Goal: Use online tool/utility: Utilize a website feature to perform a specific function

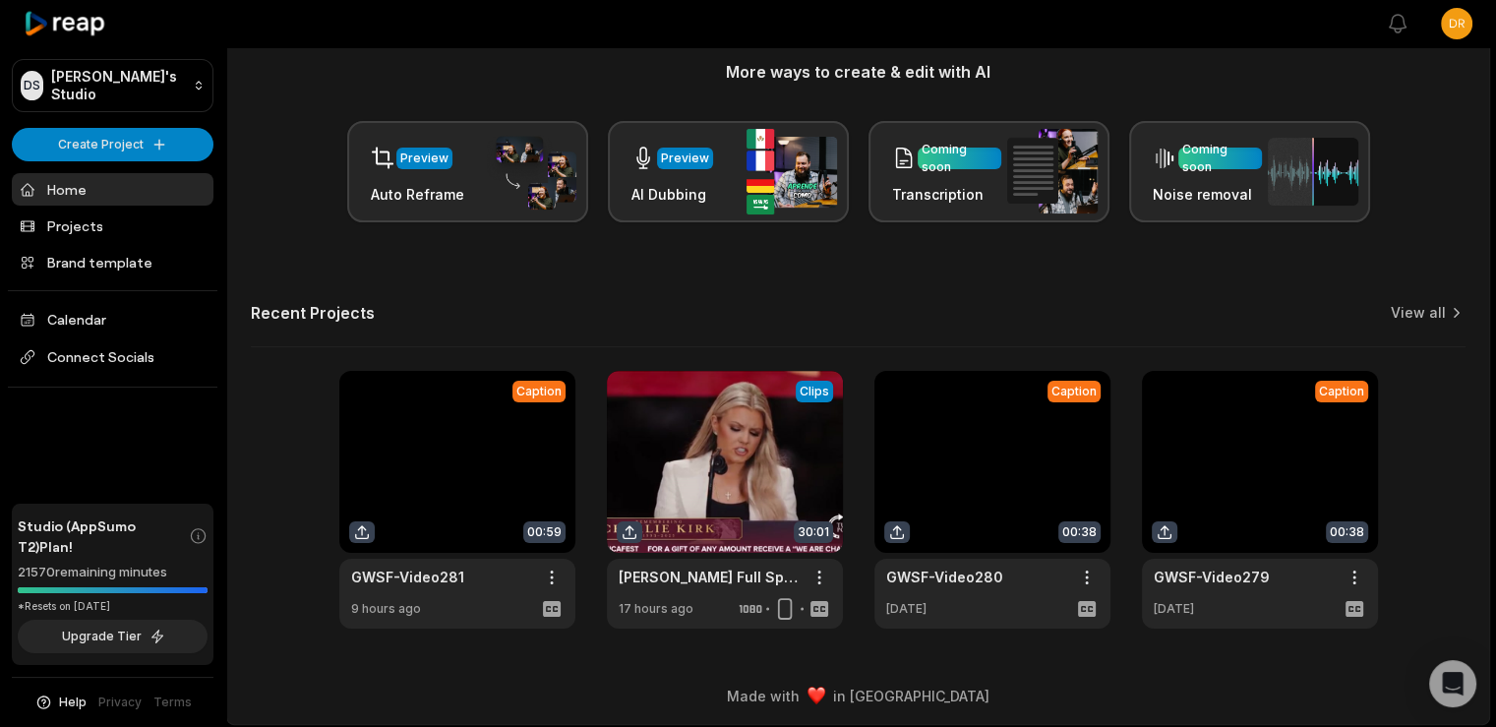
scroll to position [254, 0]
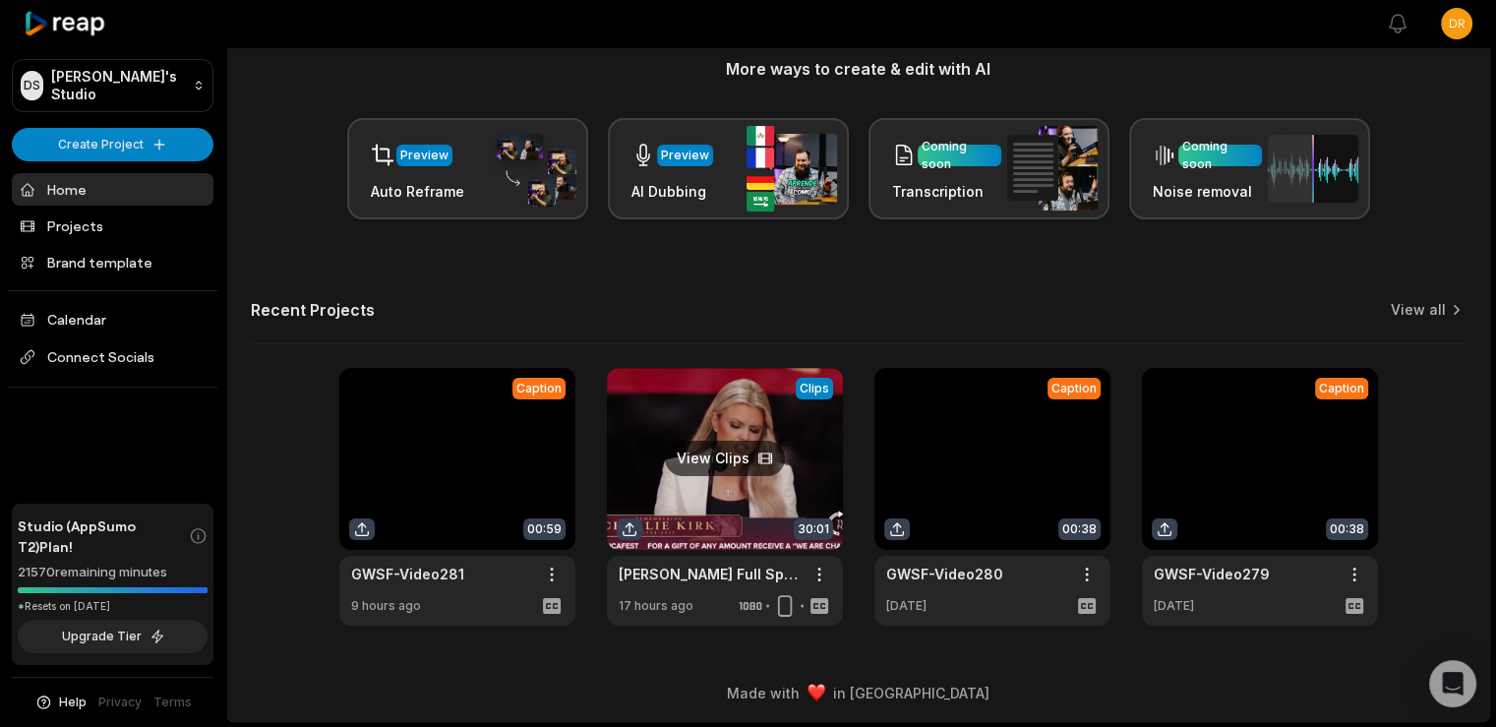
click at [735, 459] on link at bounding box center [725, 497] width 236 height 258
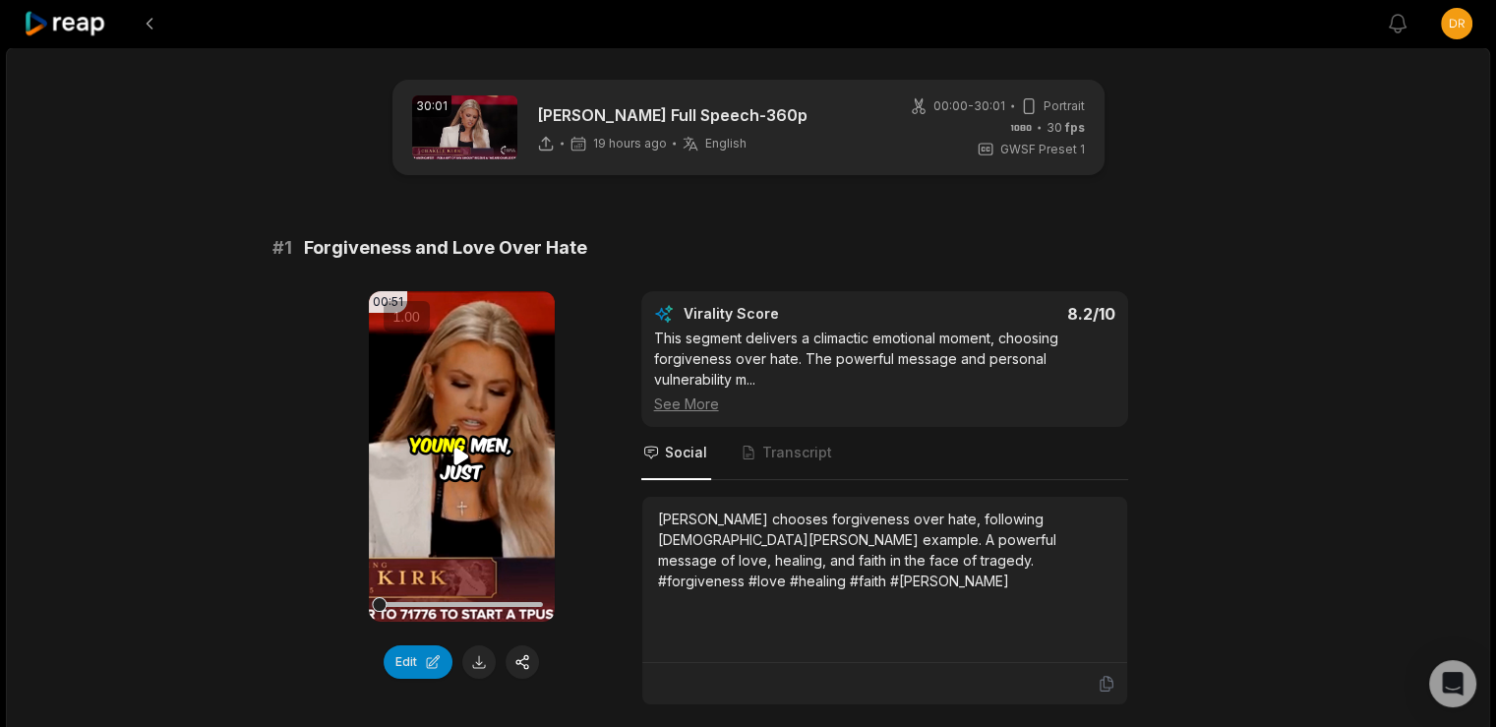
click at [449, 552] on video "Your browser does not support mp4 format." at bounding box center [462, 456] width 186 height 331
click at [471, 495] on video "Your browser does not support mp4 format." at bounding box center [462, 456] width 186 height 331
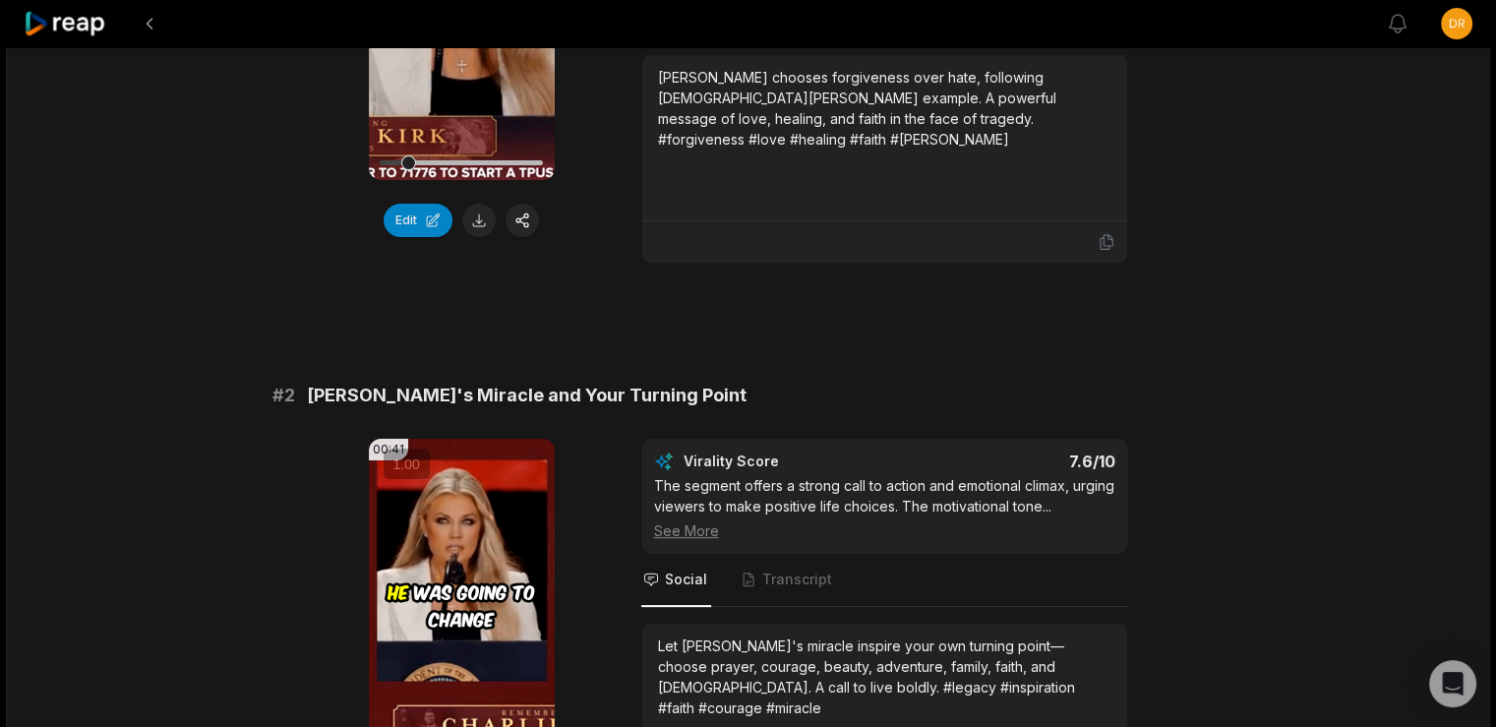
scroll to position [664, 0]
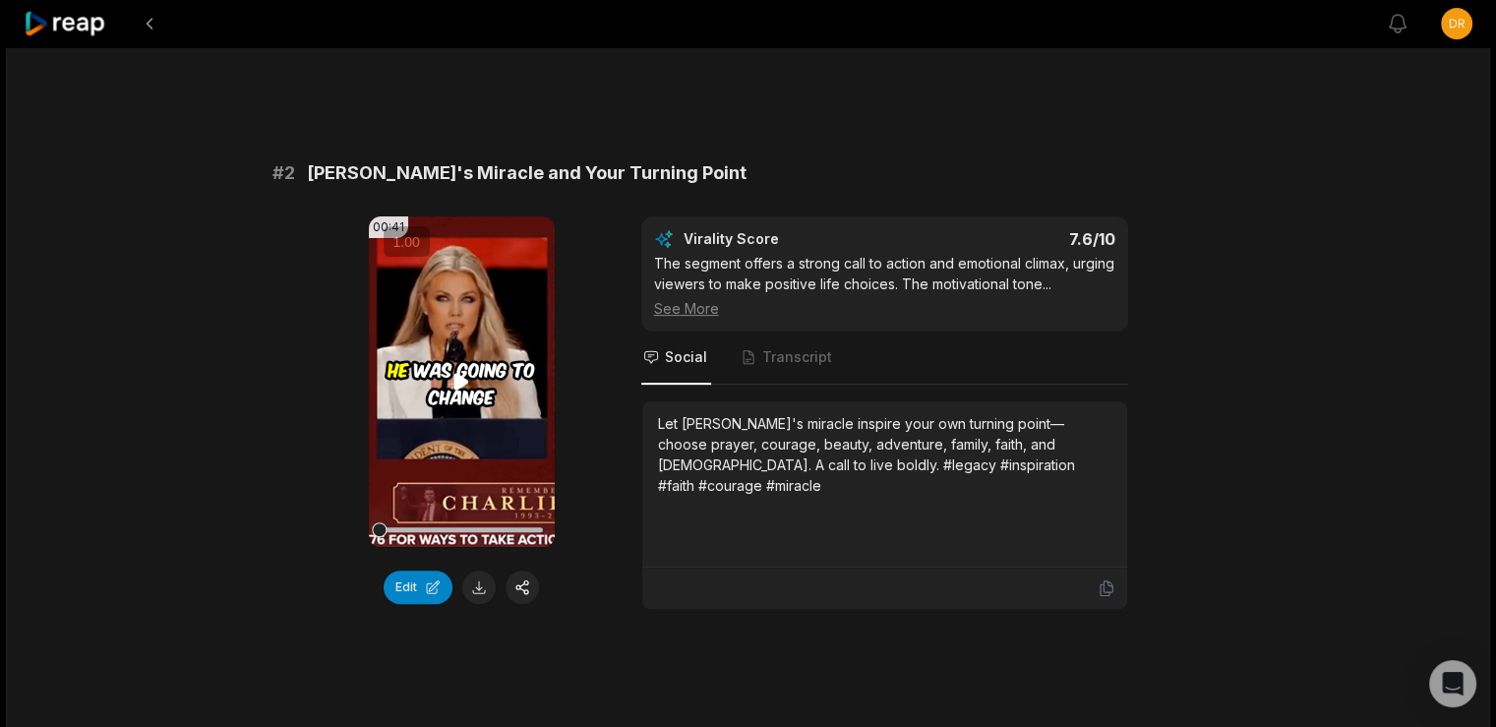
click at [466, 342] on video "Your browser does not support mp4 format." at bounding box center [462, 381] width 186 height 331
click at [482, 352] on video "Your browser does not support mp4 format." at bounding box center [462, 381] width 186 height 331
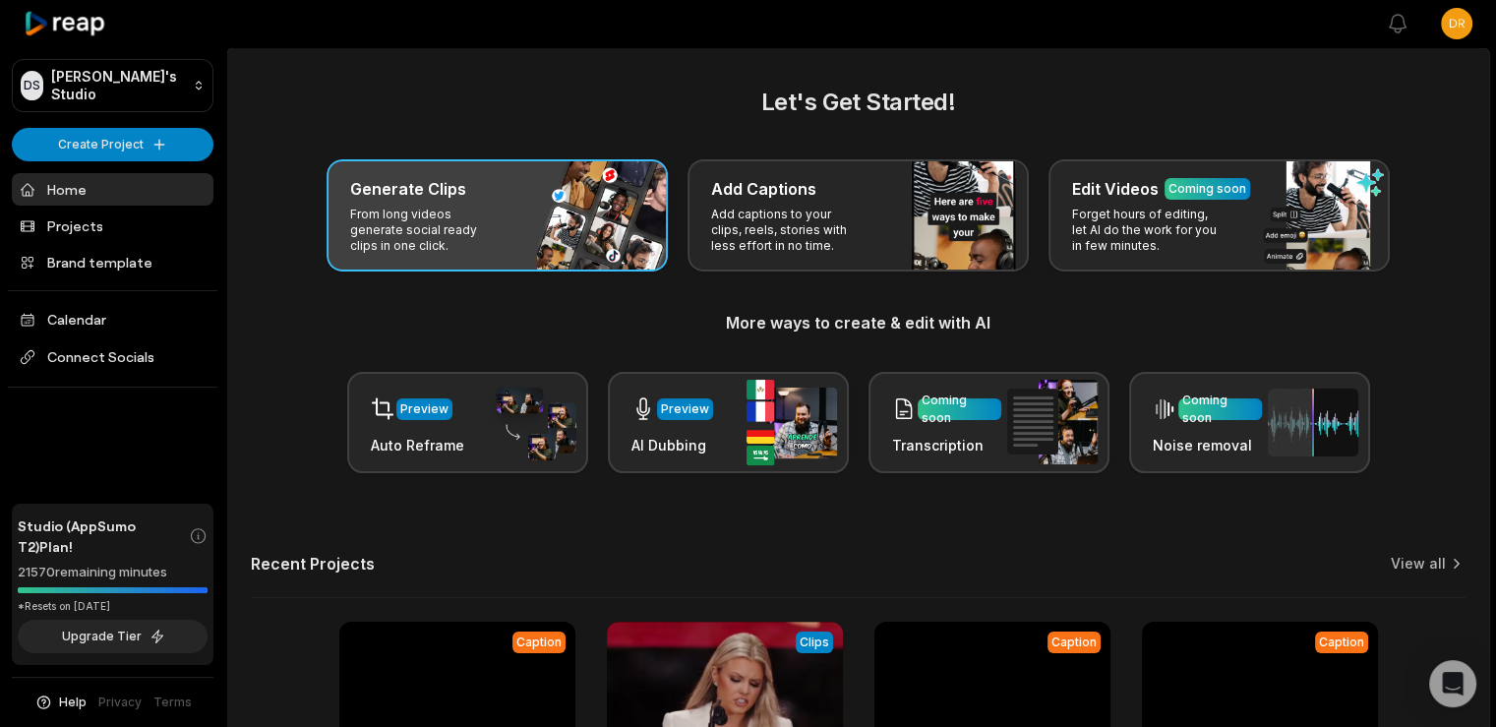
click at [552, 216] on div "Generate Clips From long videos generate social ready clips in one click." at bounding box center [497, 215] width 341 height 112
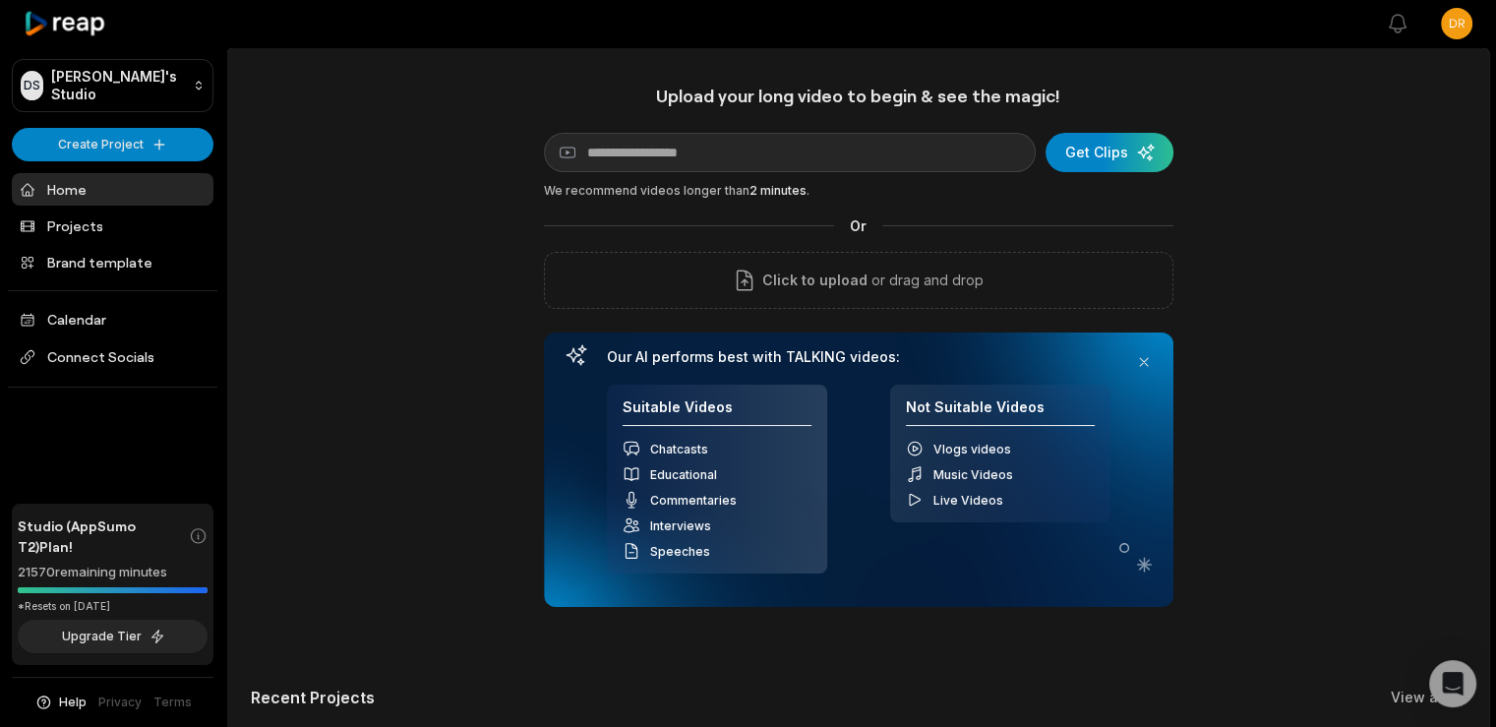
click at [390, 202] on div "Upload your long video to begin & see the magic! YouTube link Get Clips We reco…" at bounding box center [858, 549] width 1262 height 929
click at [1355, 238] on div "Upload your long video to begin & see the magic! YouTube link Get Clips We reco…" at bounding box center [858, 549] width 1262 height 929
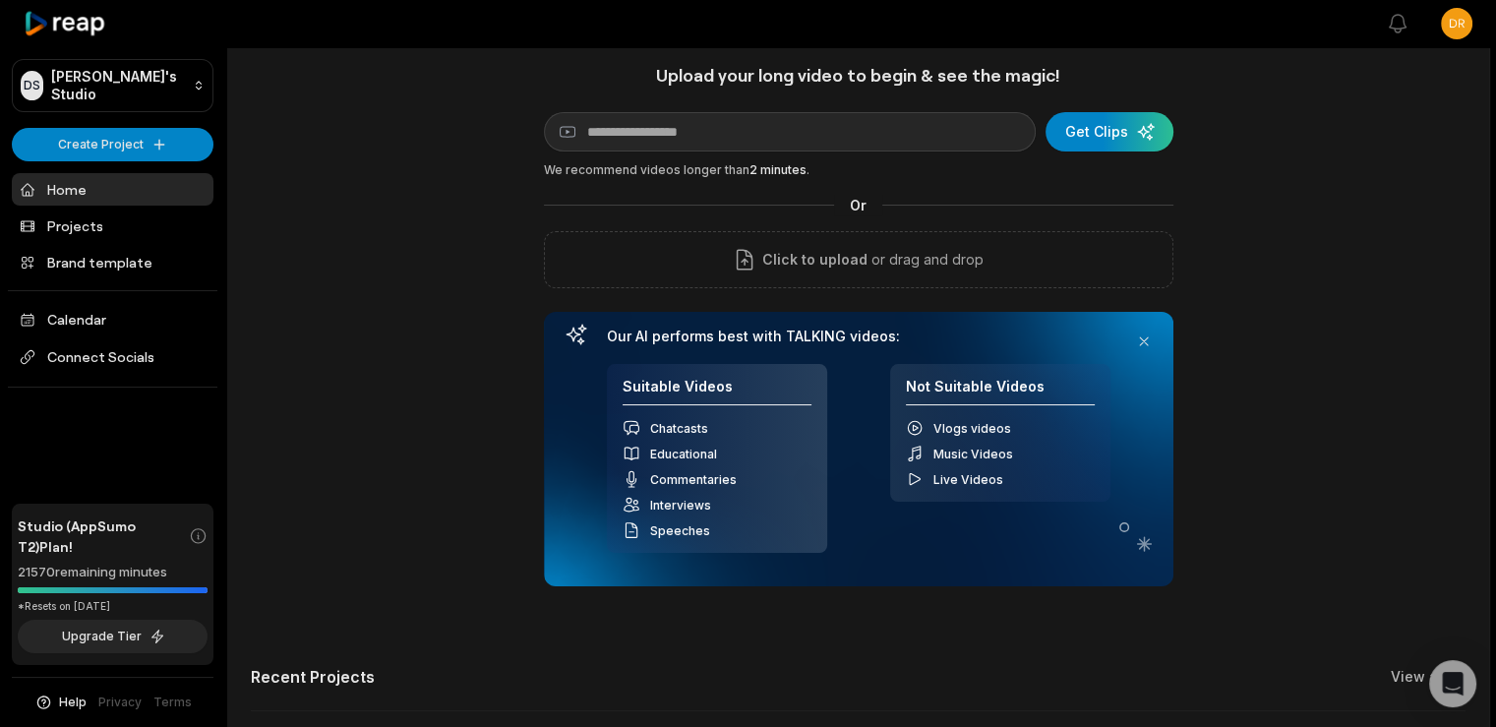
scroll to position [388, 0]
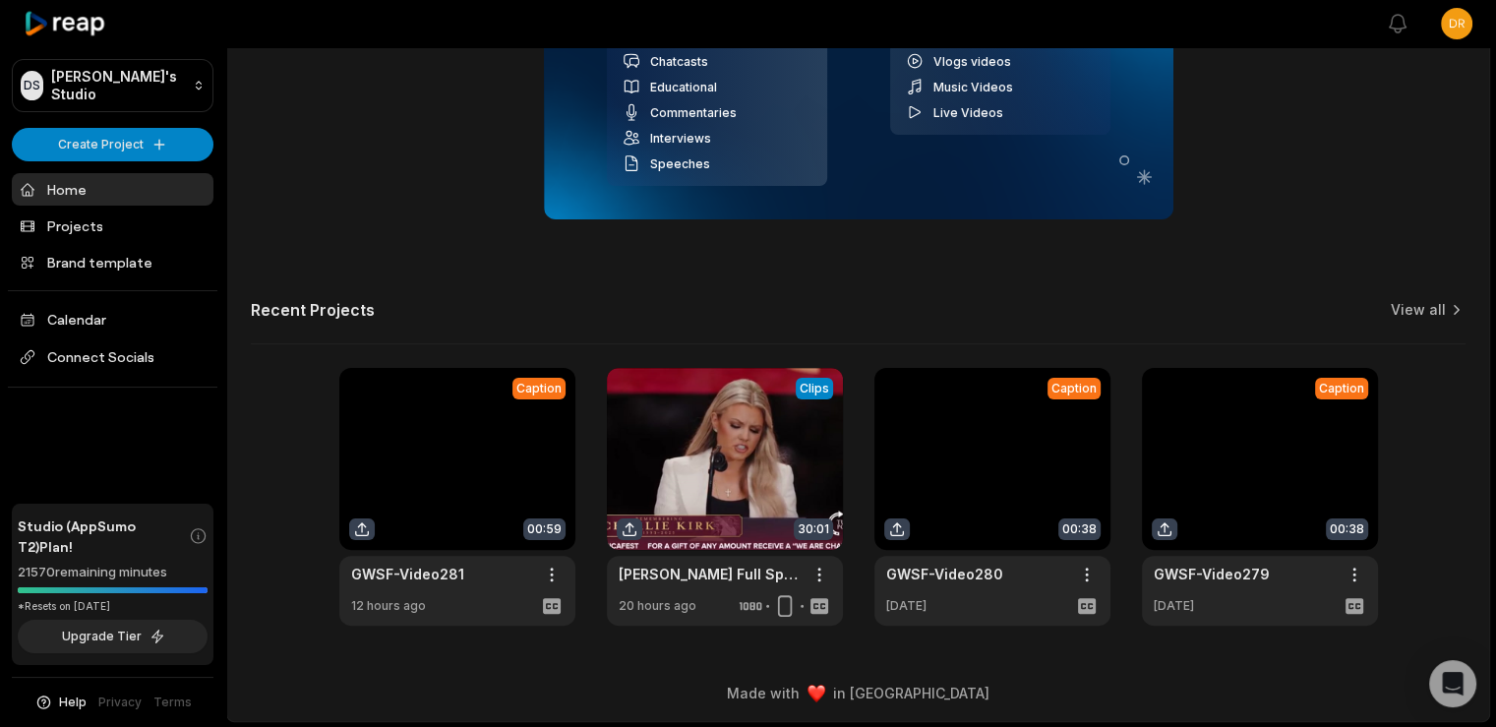
click at [62, 185] on link "Home" at bounding box center [113, 189] width 202 height 32
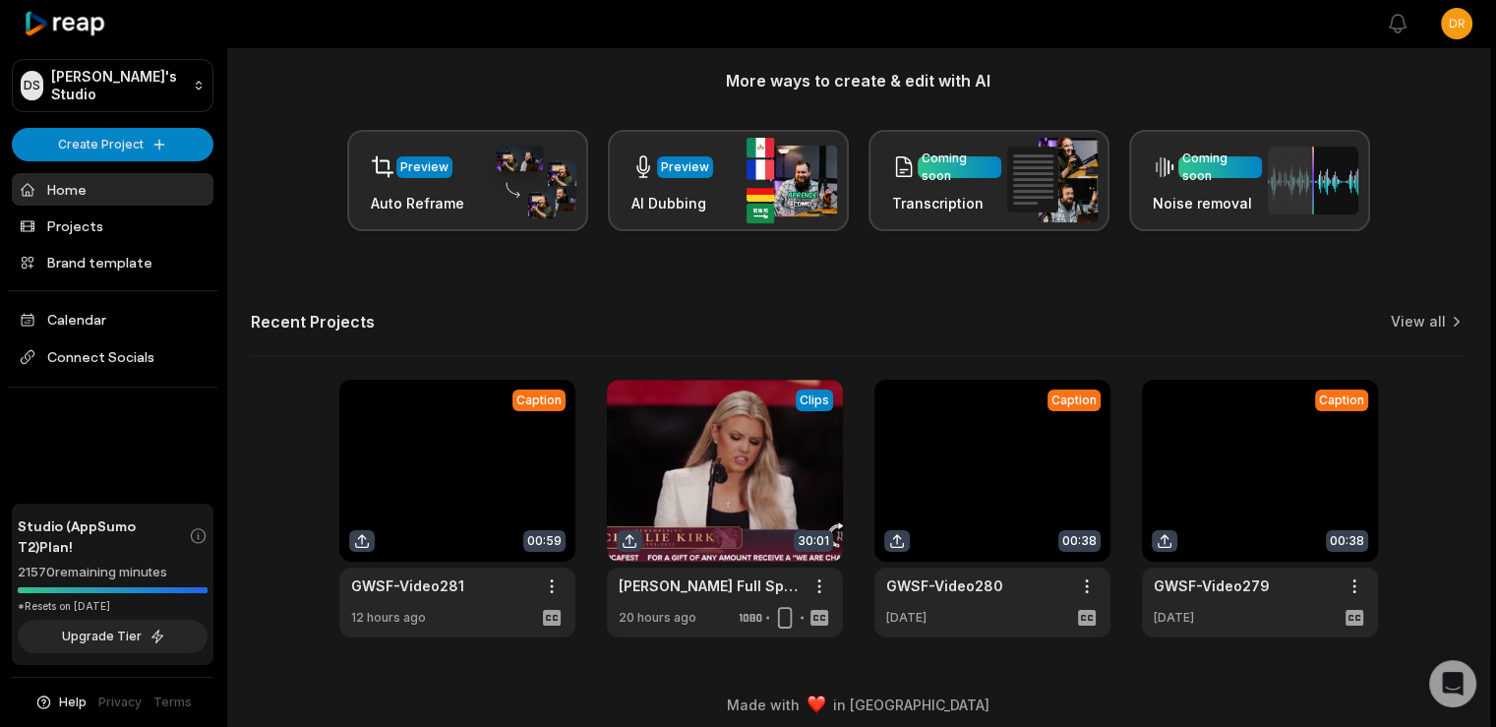
scroll to position [254, 0]
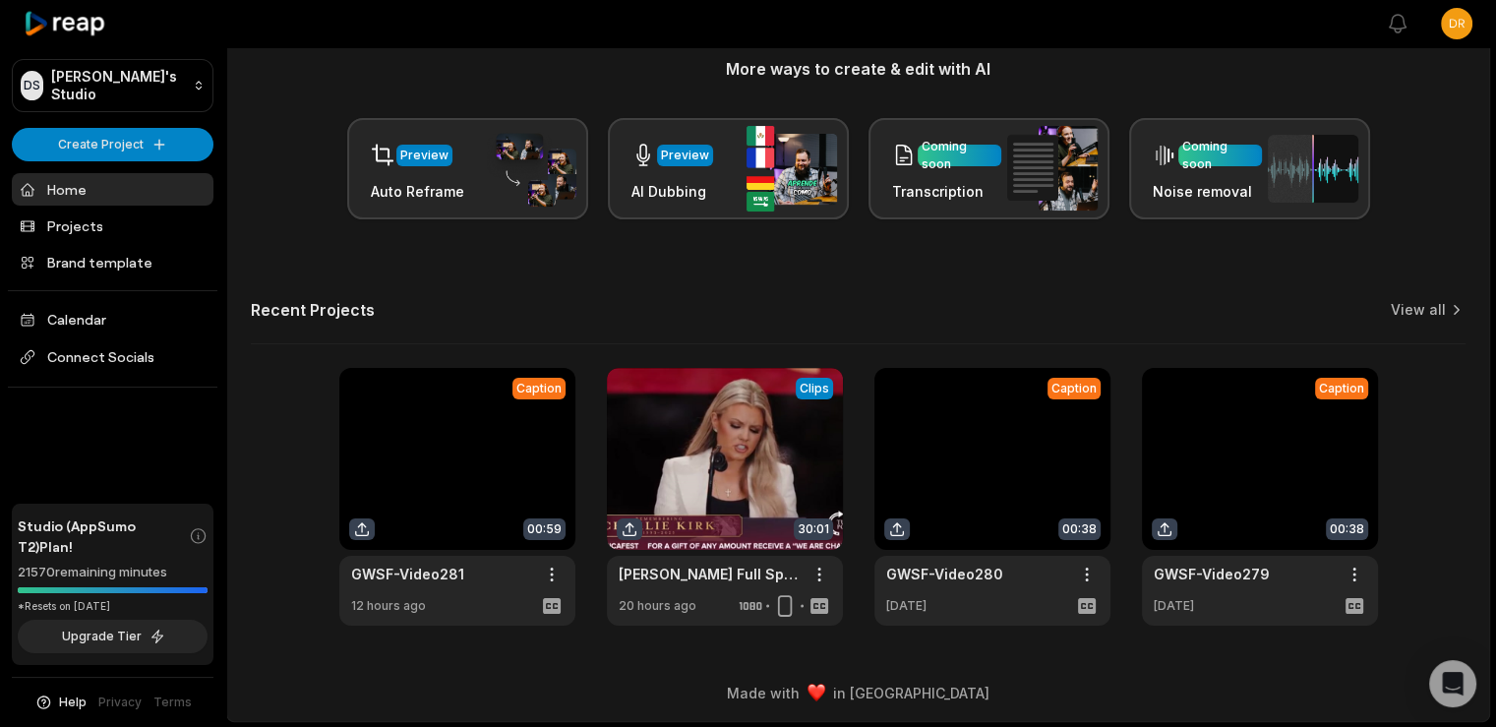
click at [75, 697] on span "Help" at bounding box center [73, 703] width 28 height 18
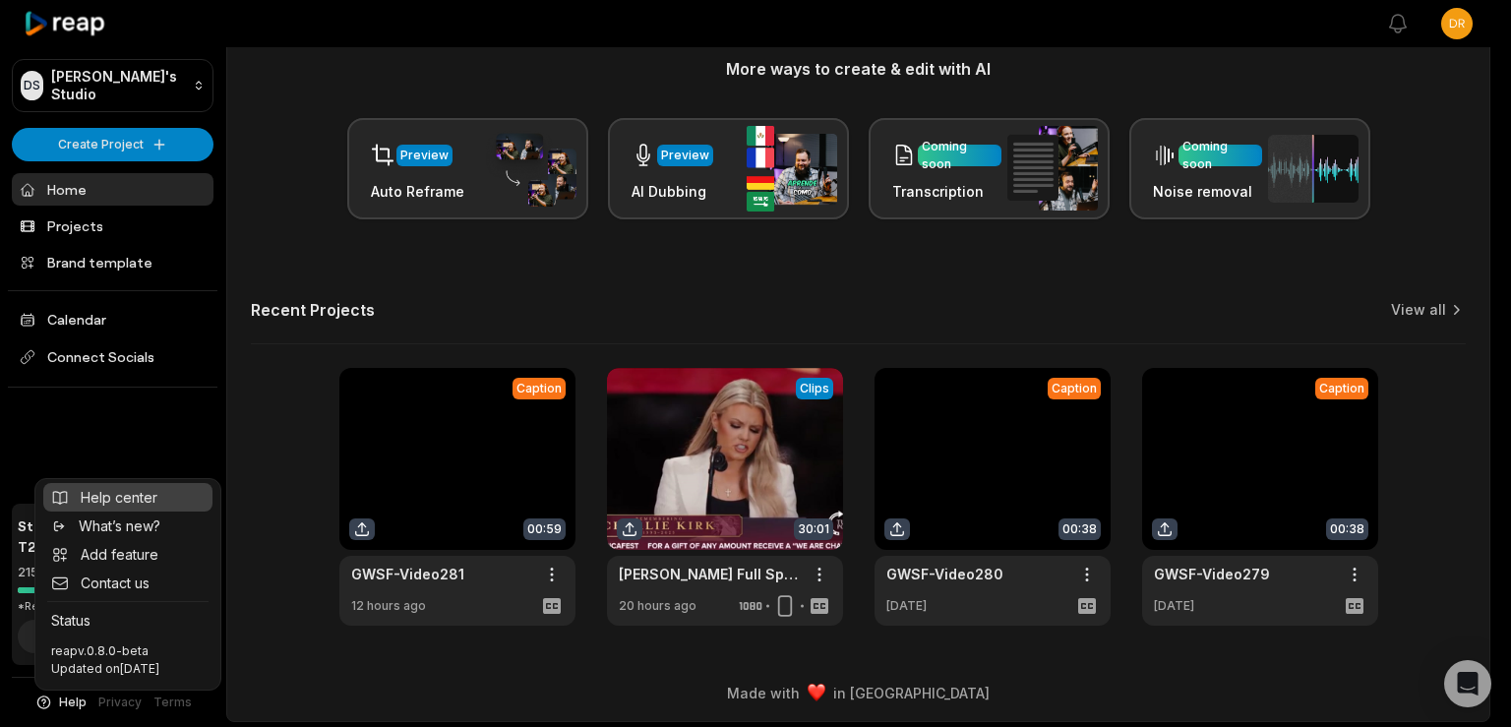
click at [138, 487] on span "Help center" at bounding box center [119, 497] width 77 height 21
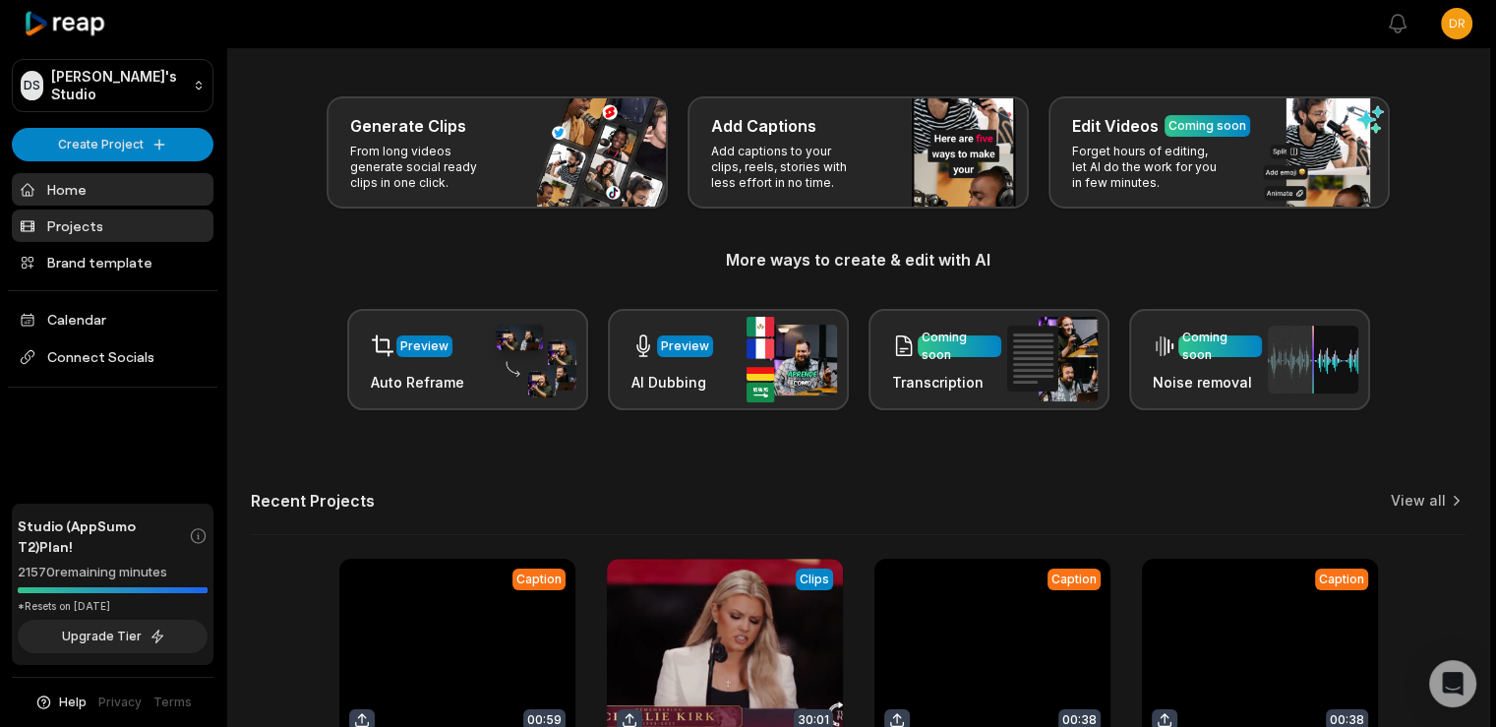
scroll to position [0, 0]
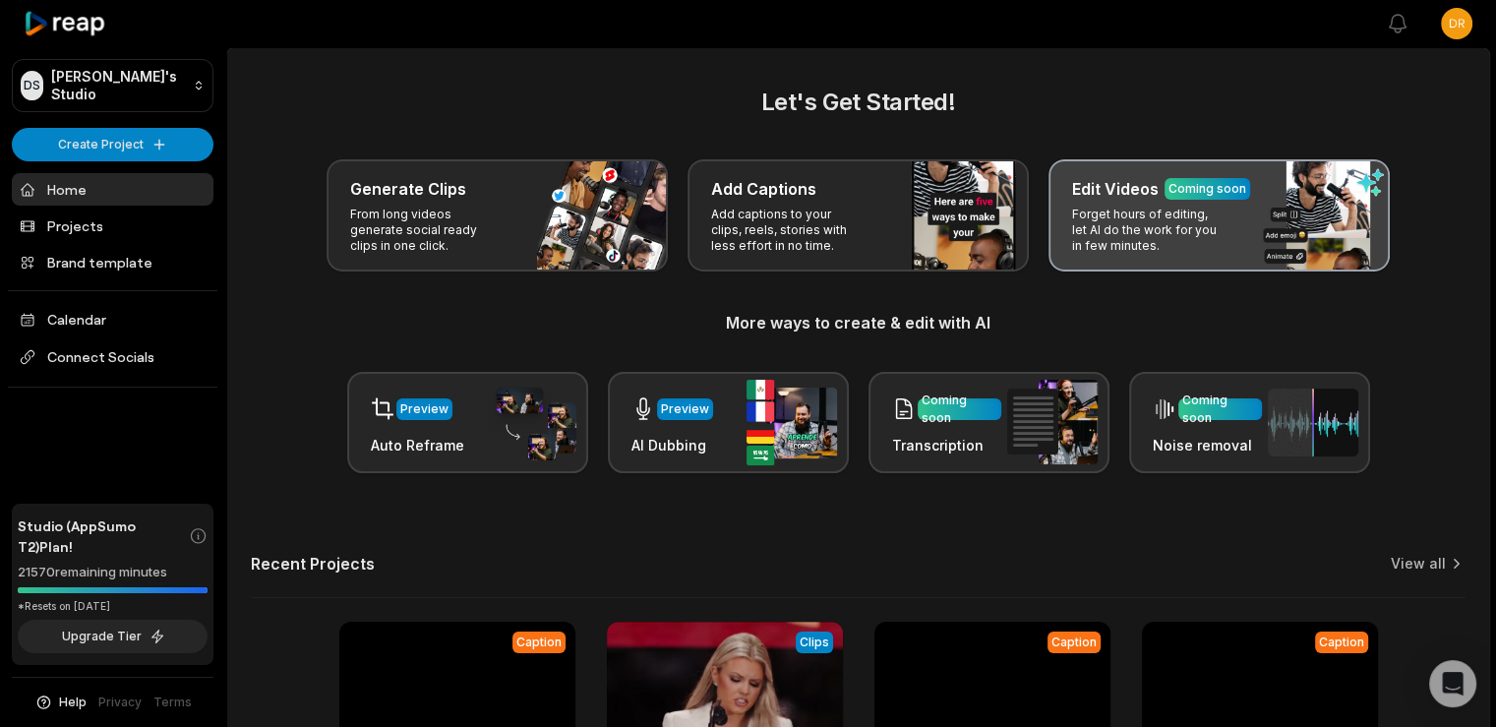
click at [1125, 185] on h3 "Edit Videos" at bounding box center [1115, 189] width 87 height 24
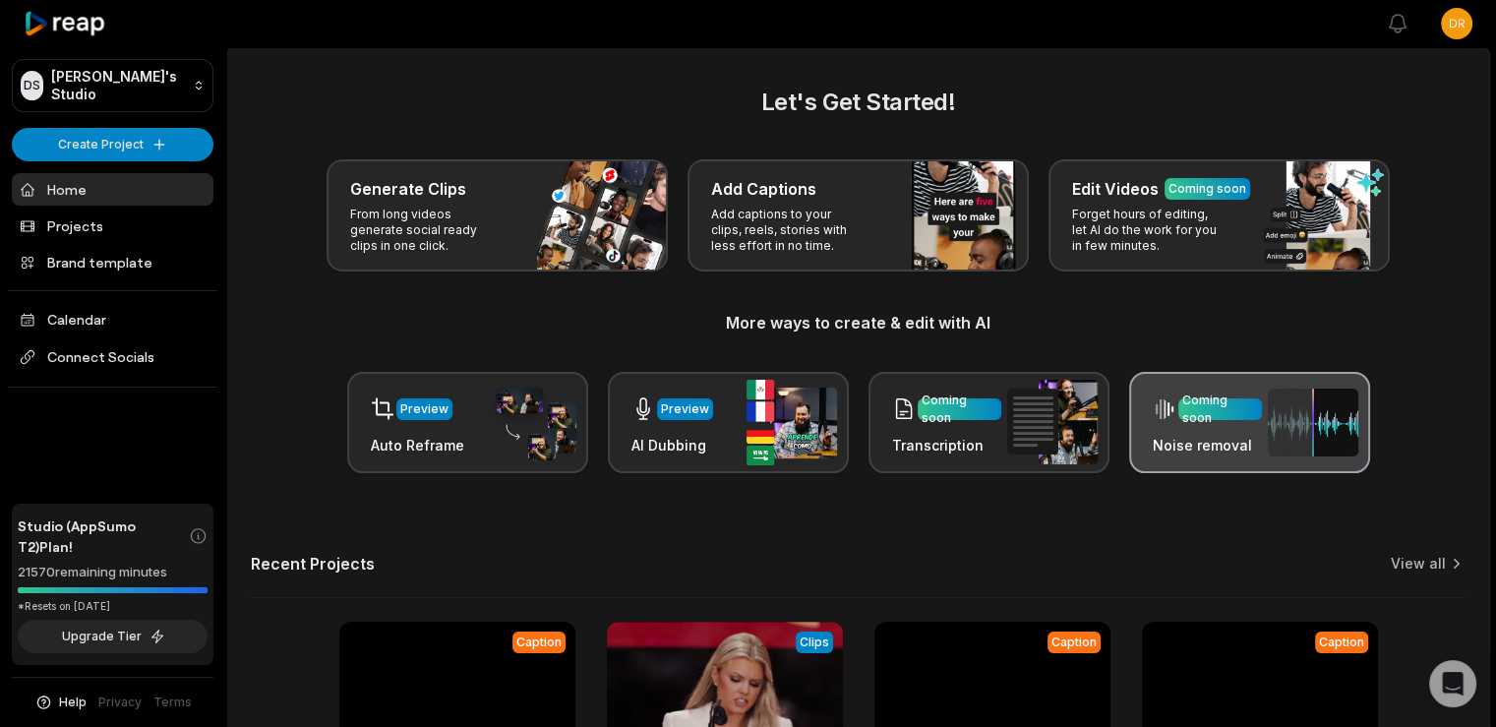
click at [1241, 432] on div "Coming soon Noise removal" at bounding box center [1207, 423] width 109 height 66
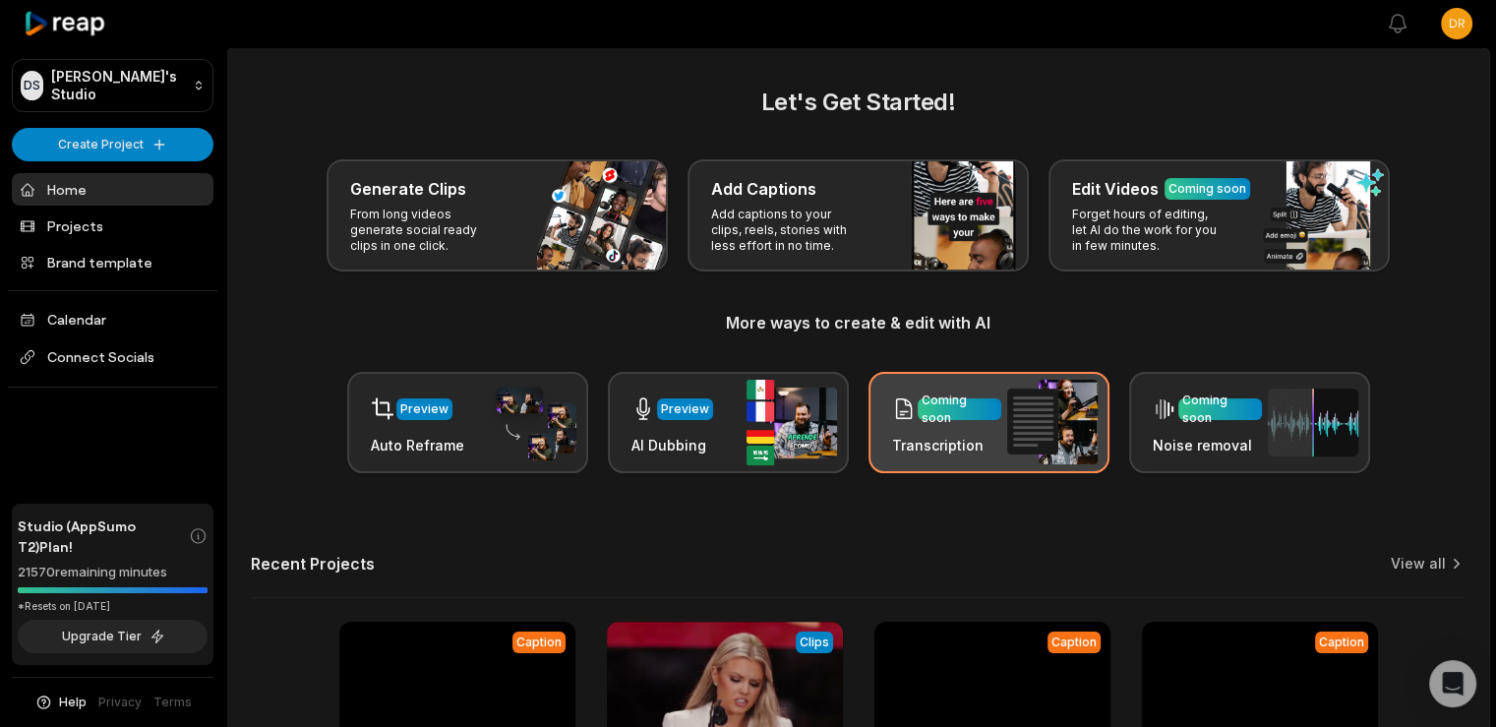
click at [923, 461] on div "Coming soon Transcription" at bounding box center [989, 422] width 241 height 101
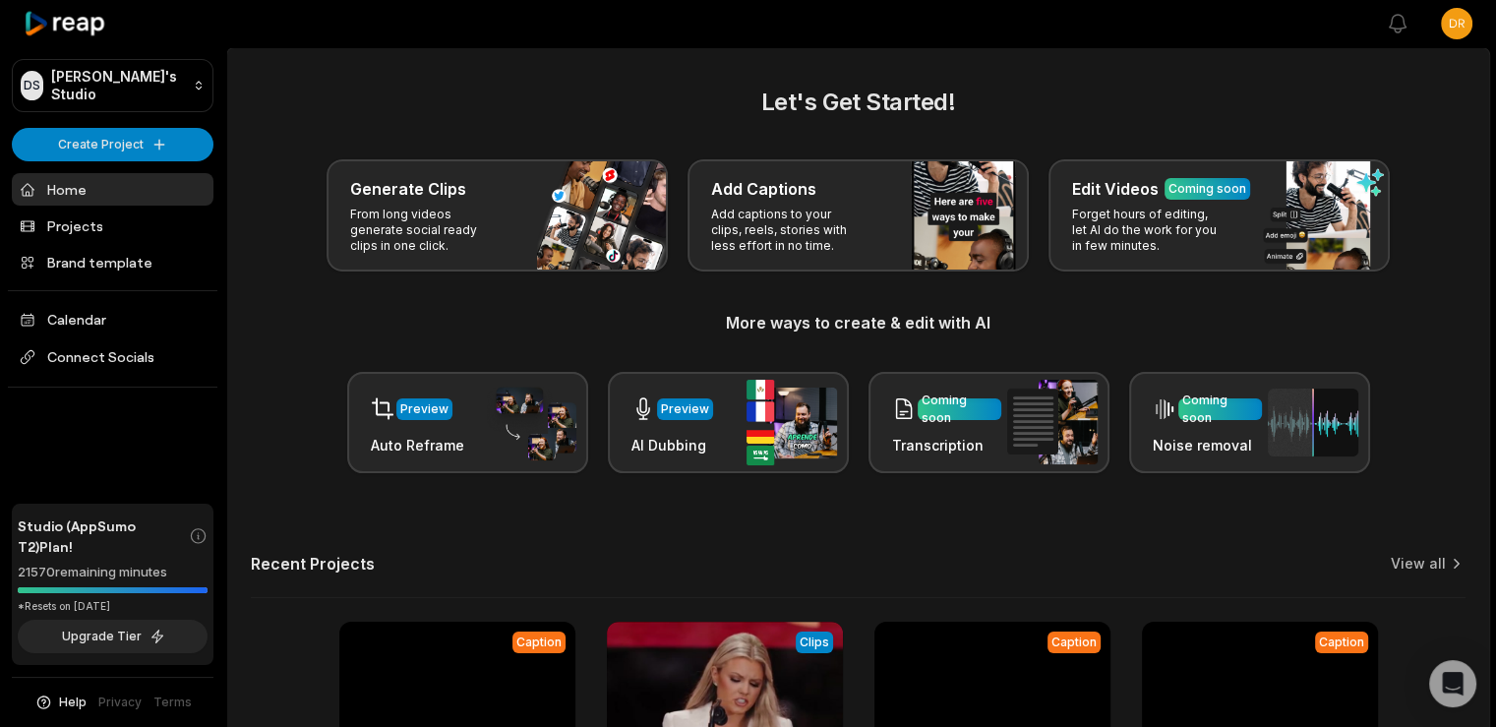
click at [351, 329] on h3 "More ways to create & edit with AI" at bounding box center [858, 323] width 1215 height 24
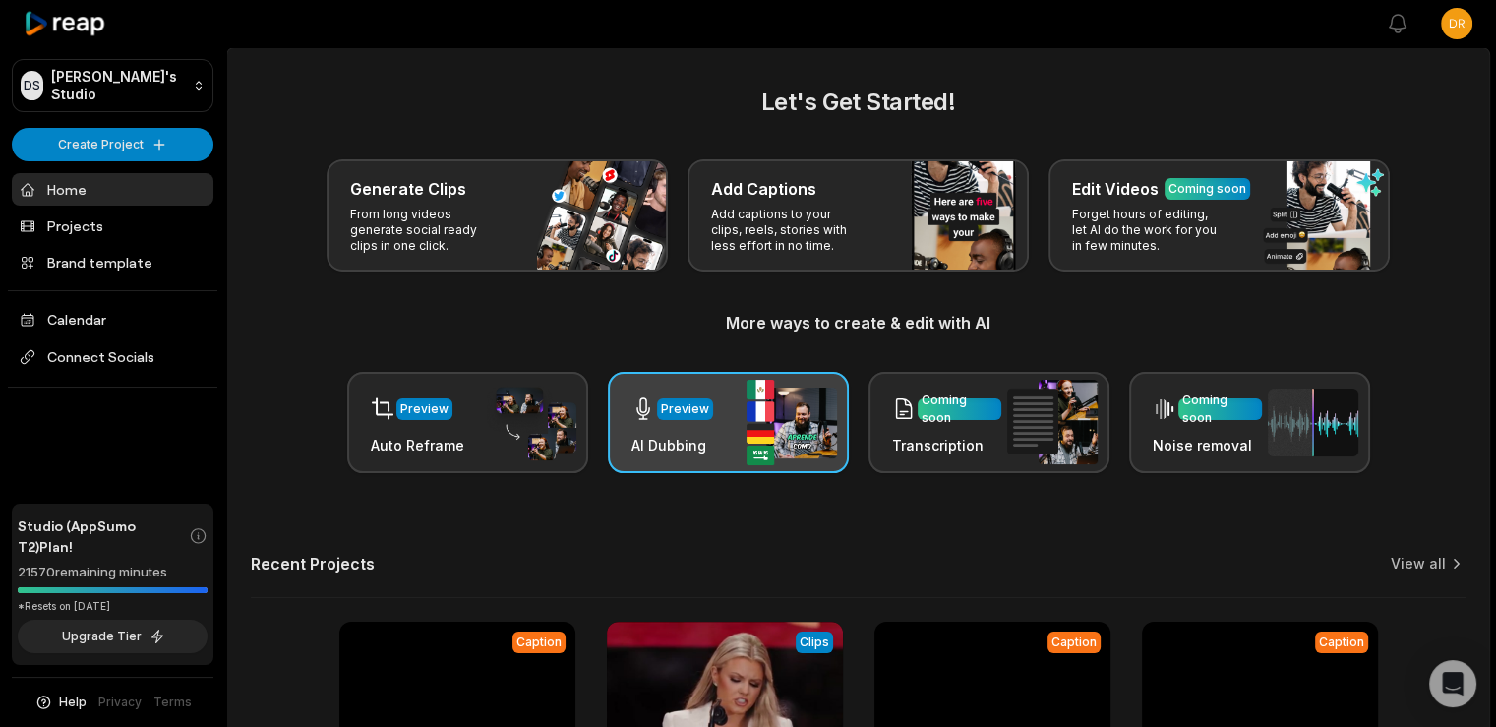
click at [626, 403] on div "Preview AI Dubbing" at bounding box center [728, 422] width 241 height 101
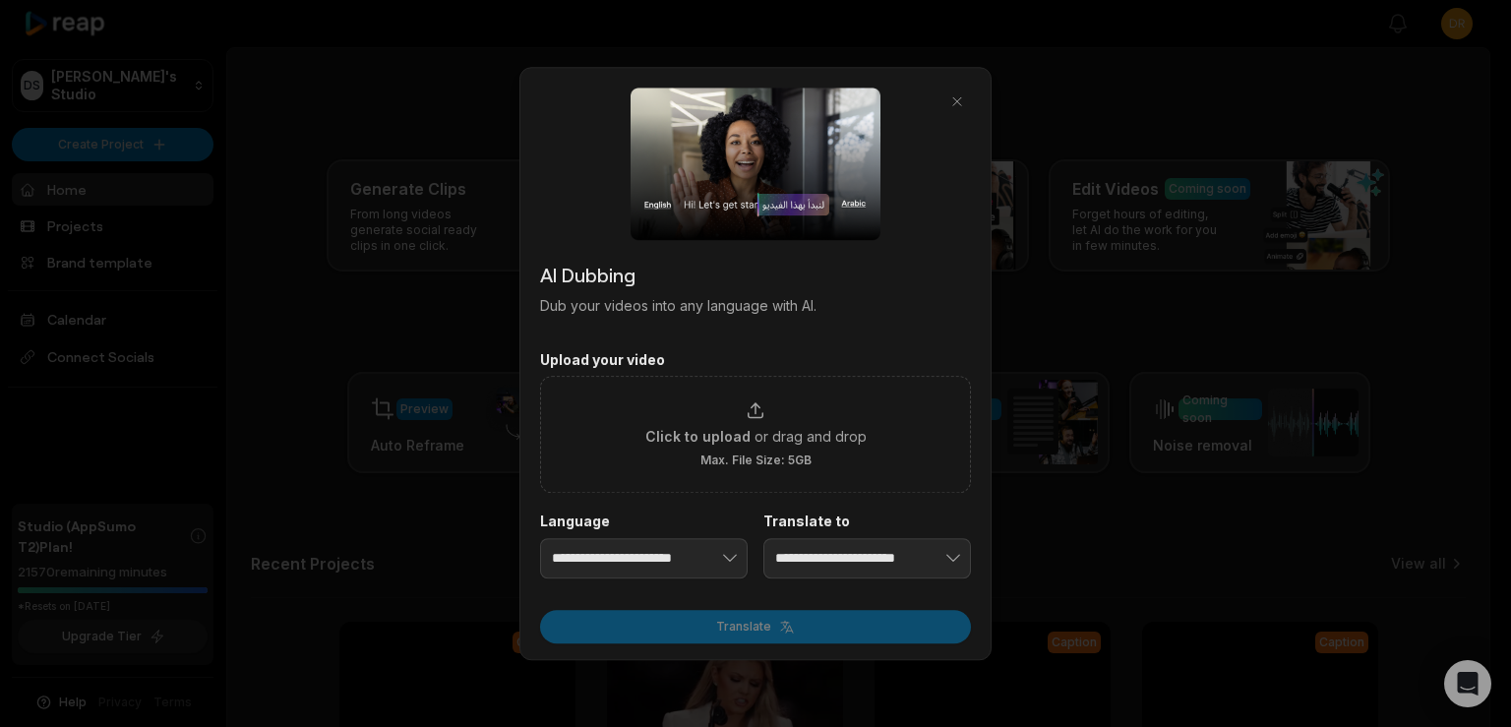
click at [1053, 124] on div at bounding box center [755, 363] width 1511 height 727
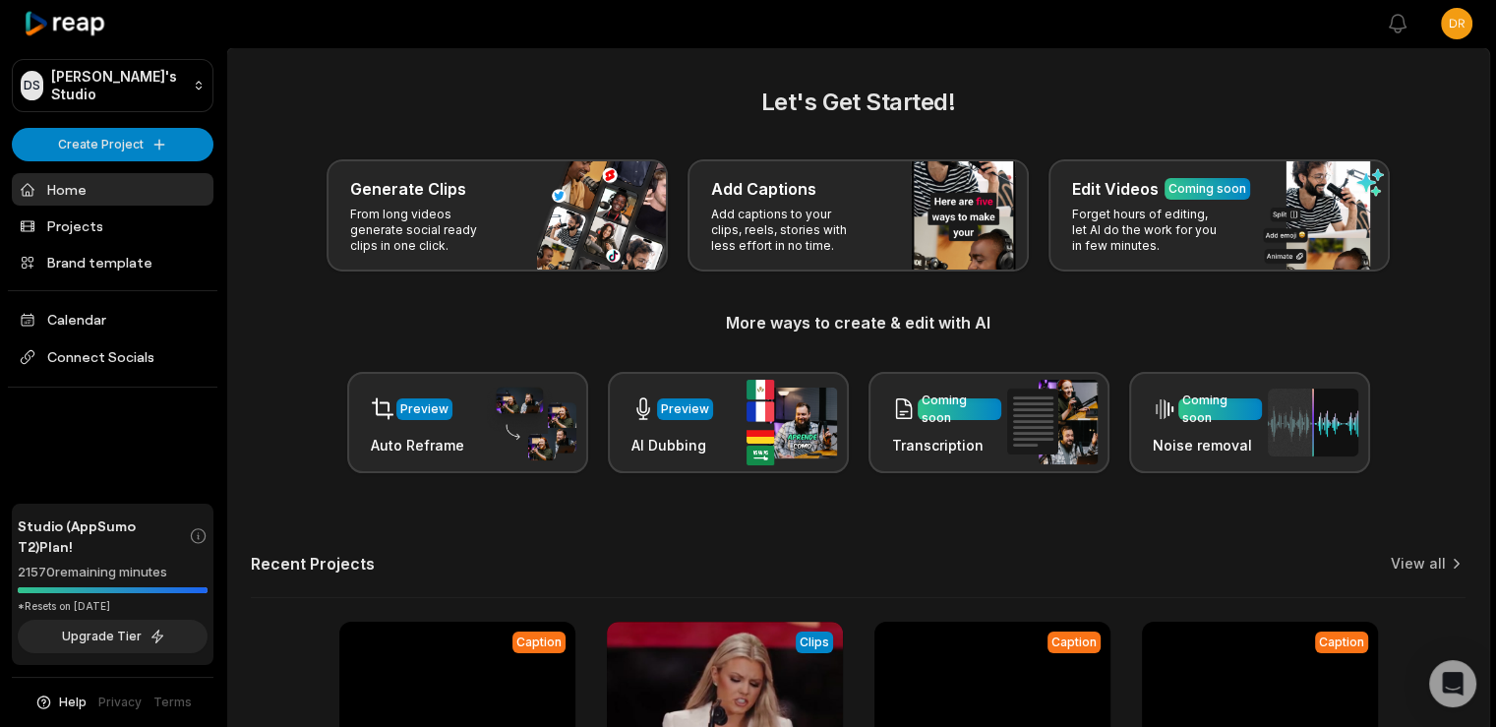
click at [283, 260] on div "Generate Clips From long videos generate social ready clips in one click. Add C…" at bounding box center [858, 215] width 1215 height 112
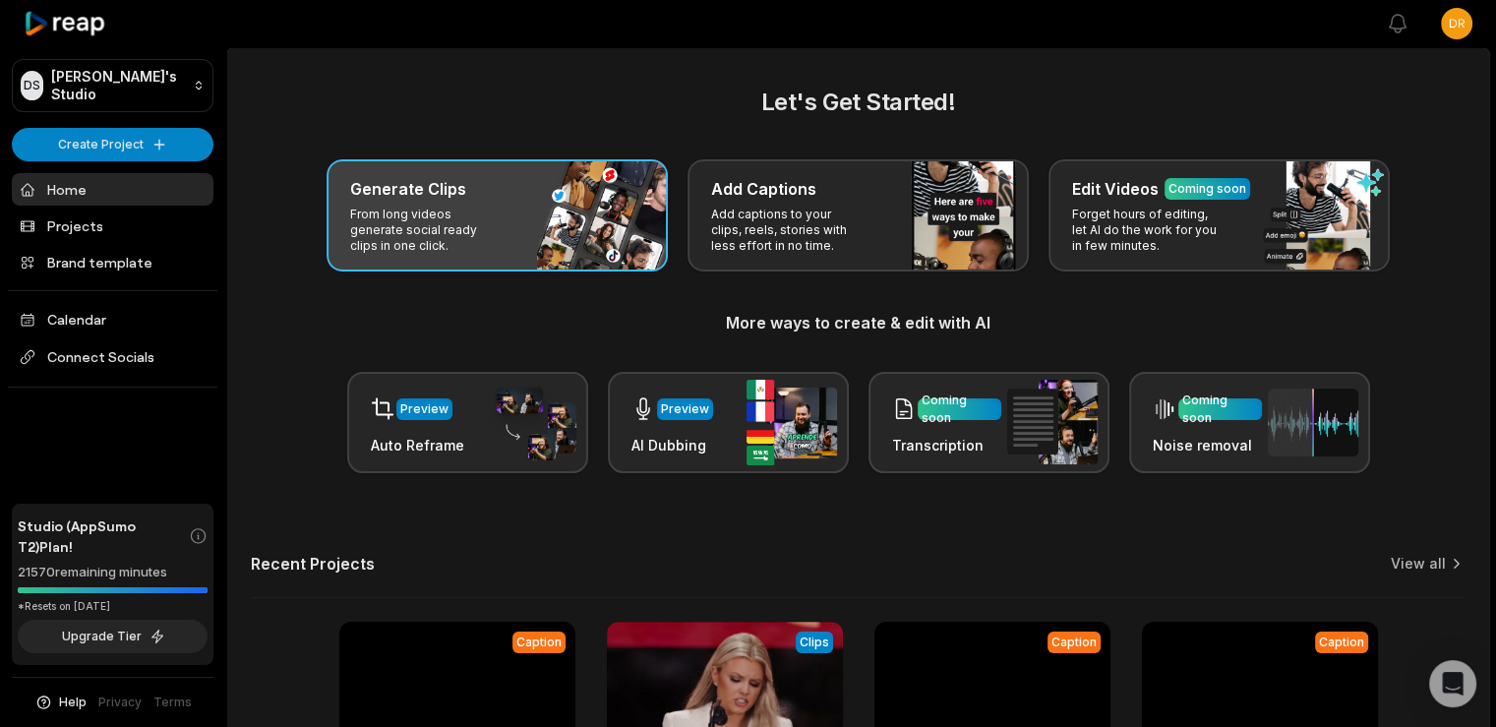
click at [452, 210] on p "From long videos generate social ready clips in one click." at bounding box center [426, 230] width 152 height 47
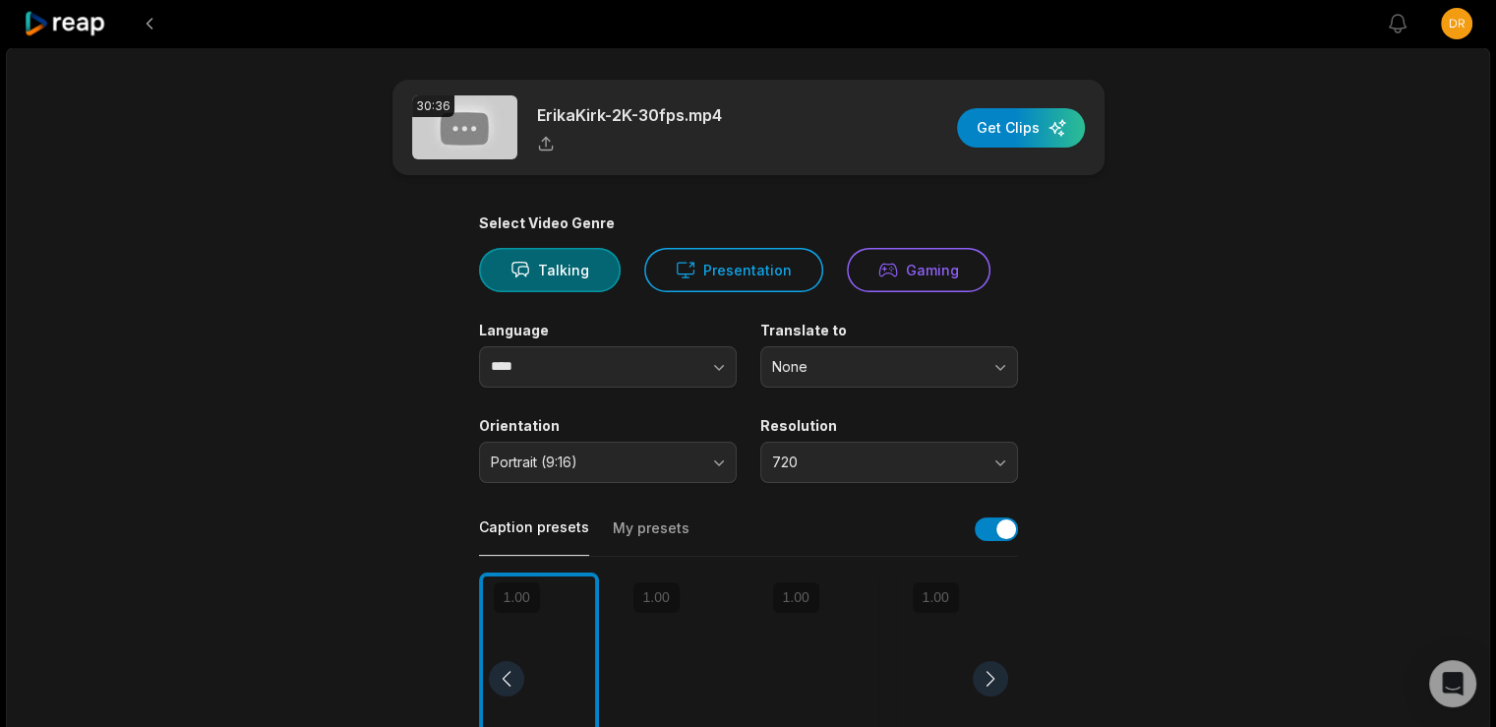
click at [223, 237] on div "30:36 ErikaKirk-2K-30fps.mp4 Get Clips Select Video Genre Talking Presentation …" at bounding box center [748, 729] width 1485 height 1365
click at [547, 274] on button "Talking" at bounding box center [550, 270] width 142 height 44
click at [797, 454] on span "720" at bounding box center [875, 463] width 207 height 18
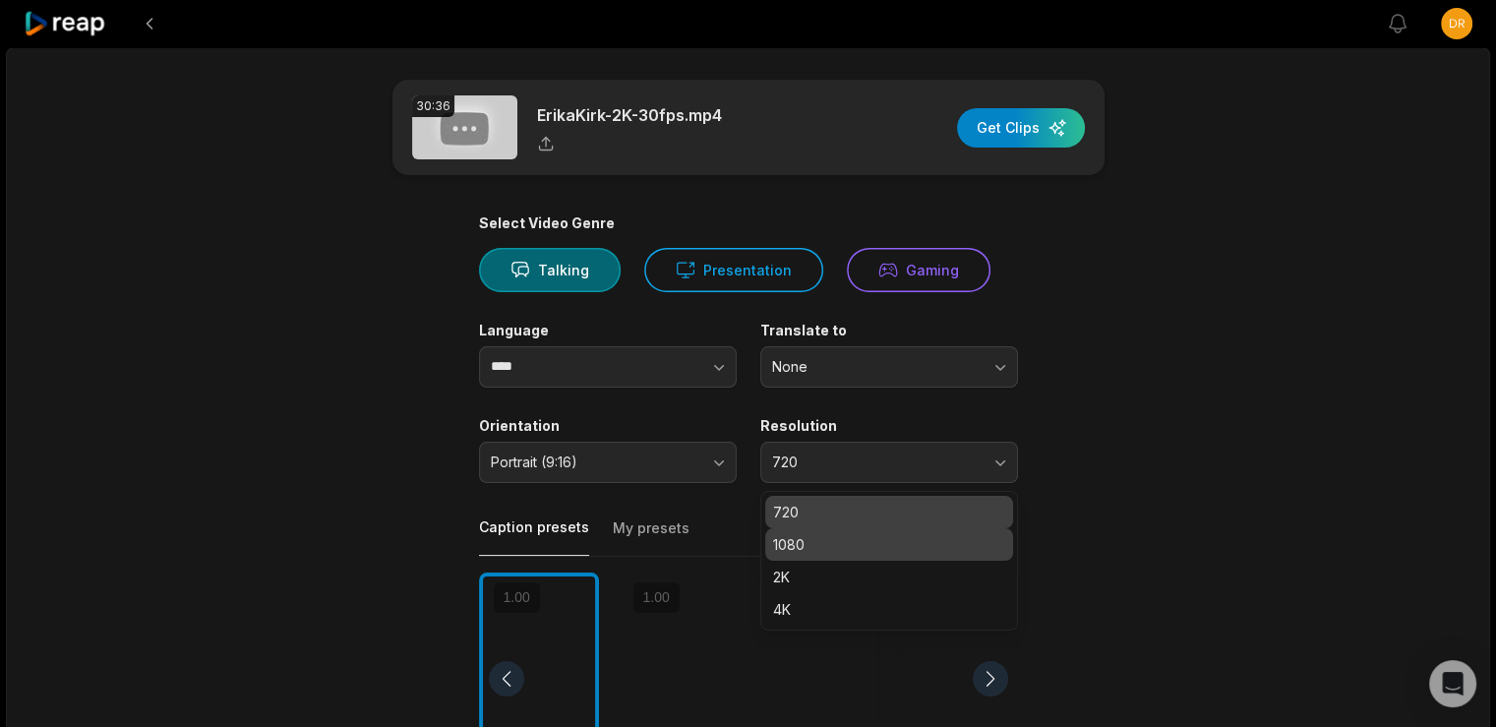
click at [954, 544] on p "1080" at bounding box center [889, 544] width 232 height 21
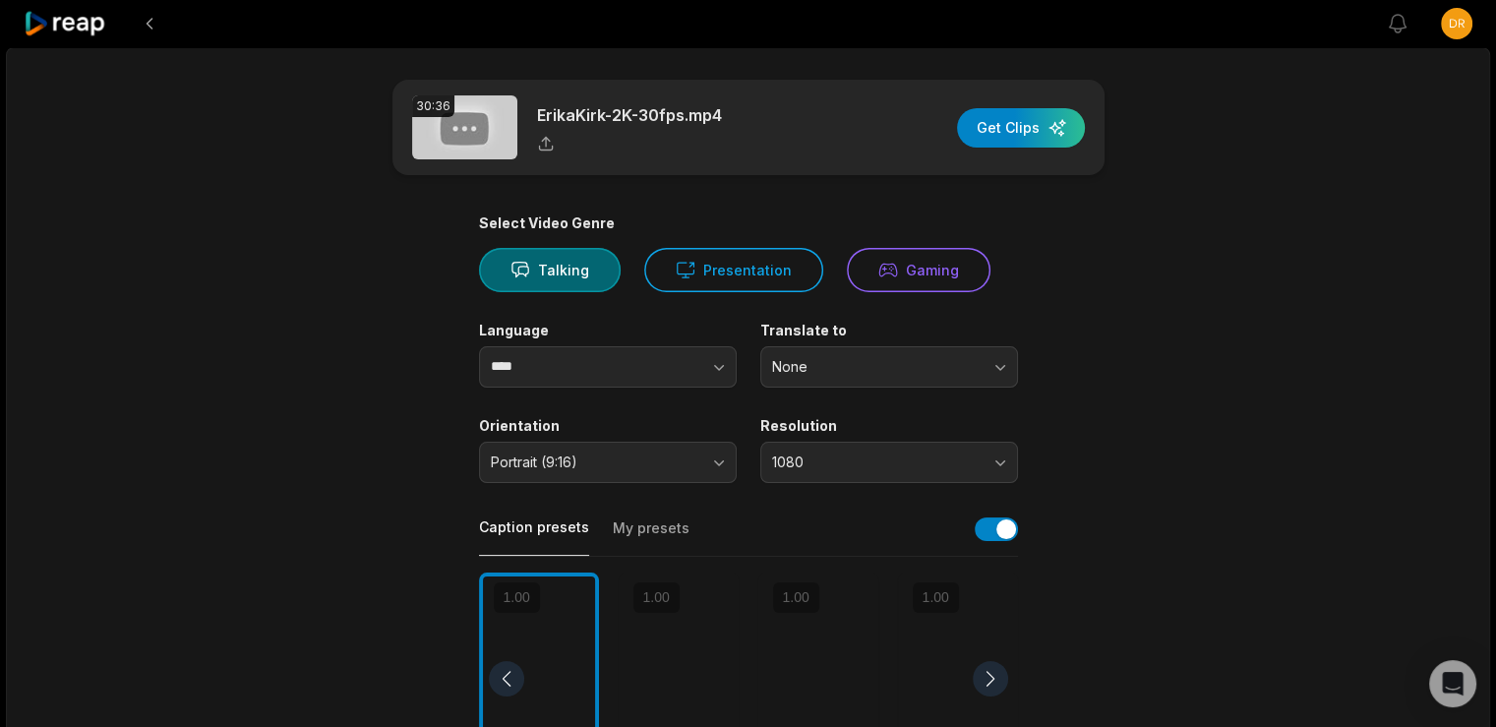
click at [1172, 495] on main "30:36 ErikaKirk-2K-30fps.mp4 Get Clips Select Video Genre Talking Presentation …" at bounding box center [749, 678] width 952 height 1196
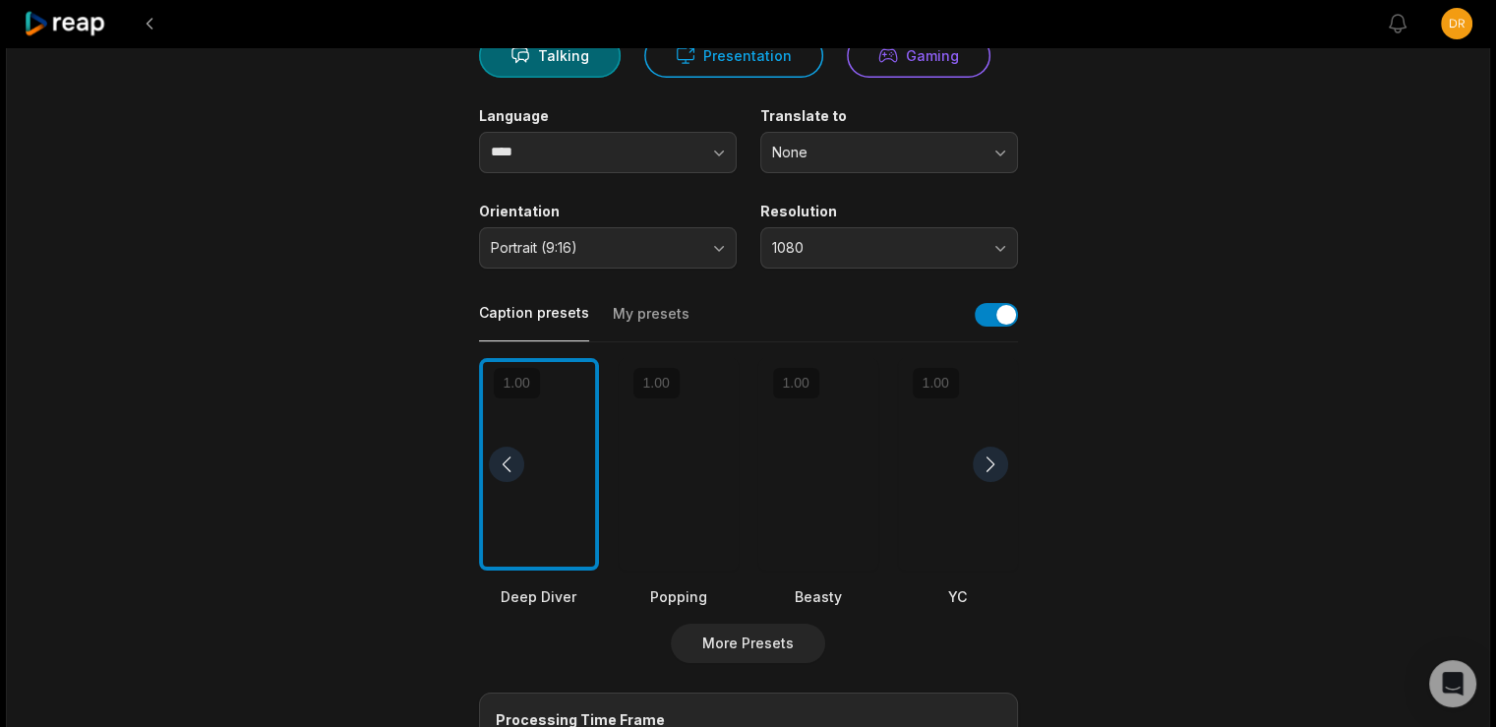
scroll to position [220, 0]
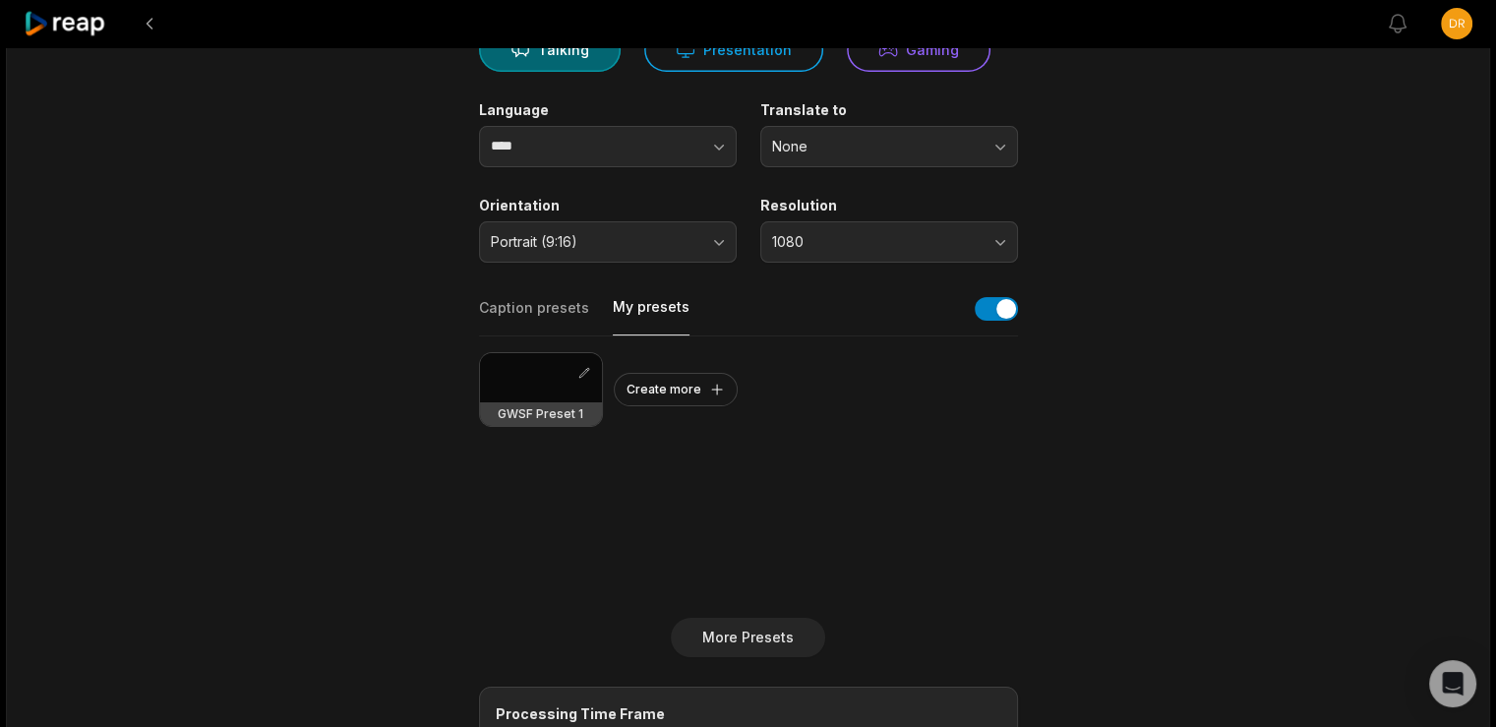
click at [640, 306] on button "My presets" at bounding box center [651, 316] width 77 height 38
click at [524, 383] on div at bounding box center [541, 377] width 122 height 49
click at [547, 370] on div at bounding box center [541, 377] width 122 height 49
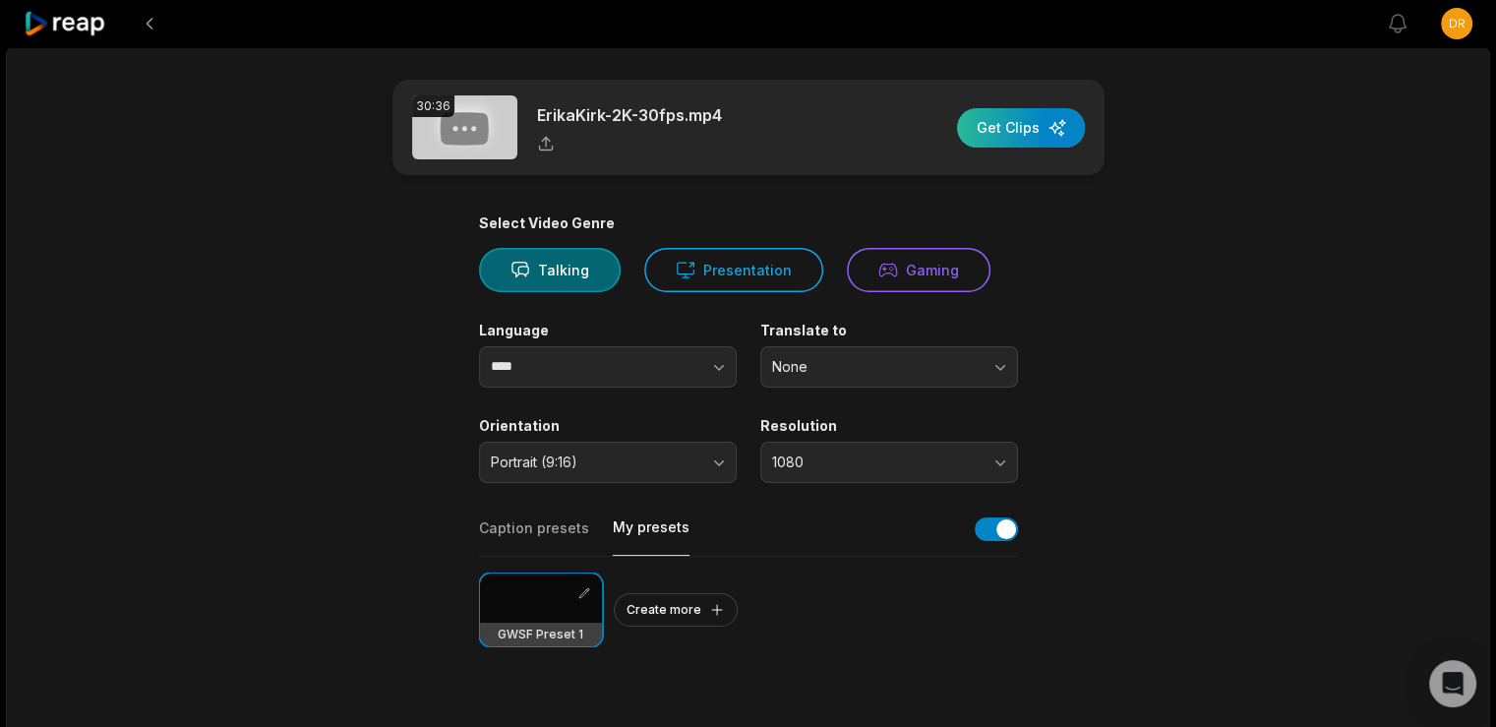
click at [1033, 116] on div "button" at bounding box center [1021, 127] width 128 height 39
